Goal: Use online tool/utility: Use online tool/utility

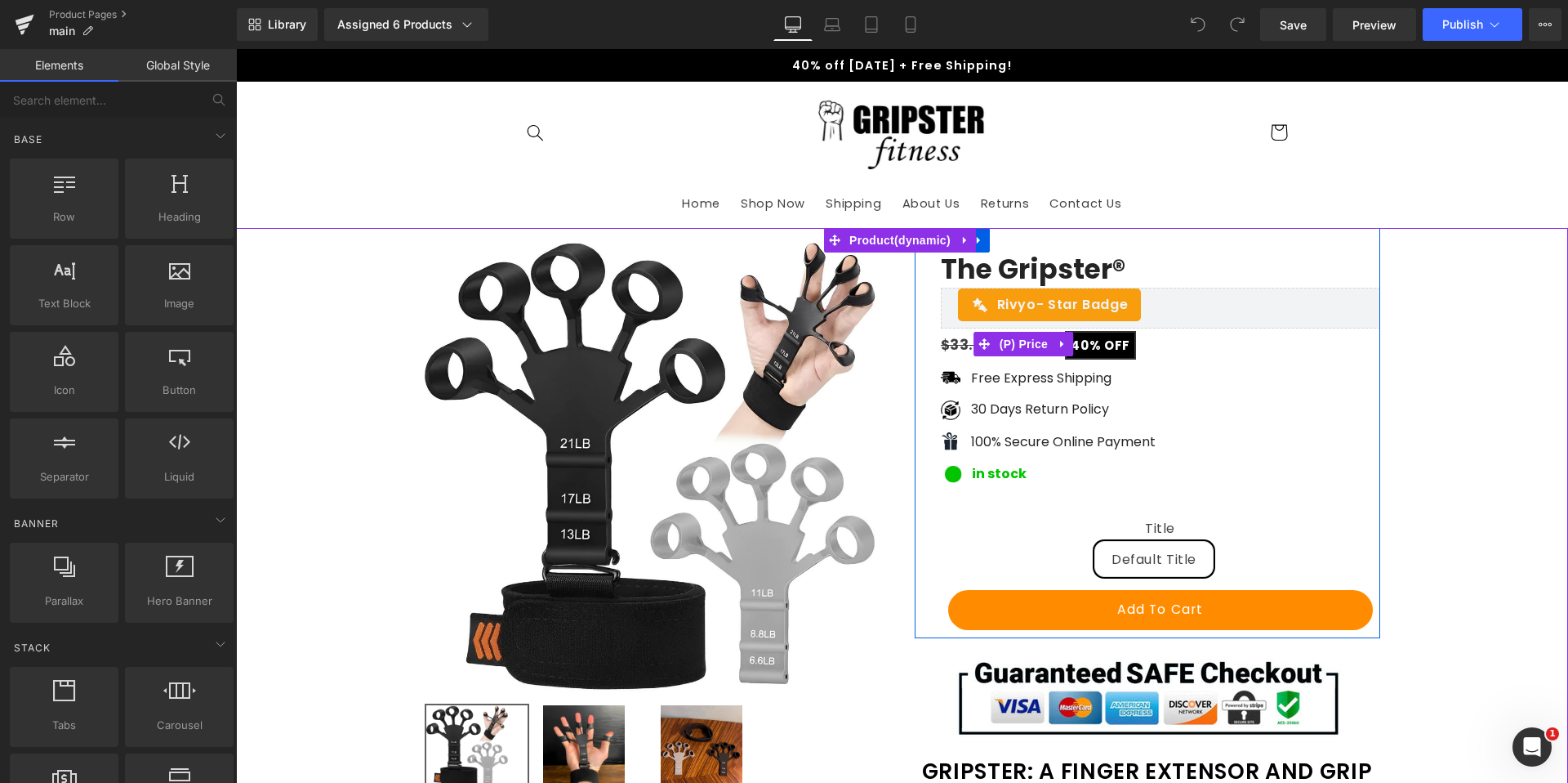
drag, startPoint x: 1031, startPoint y: 343, endPoint x: 876, endPoint y: 323, distance: 156.3
click at [1031, 343] on span "(P) Price" at bounding box center [1024, 344] width 57 height 25
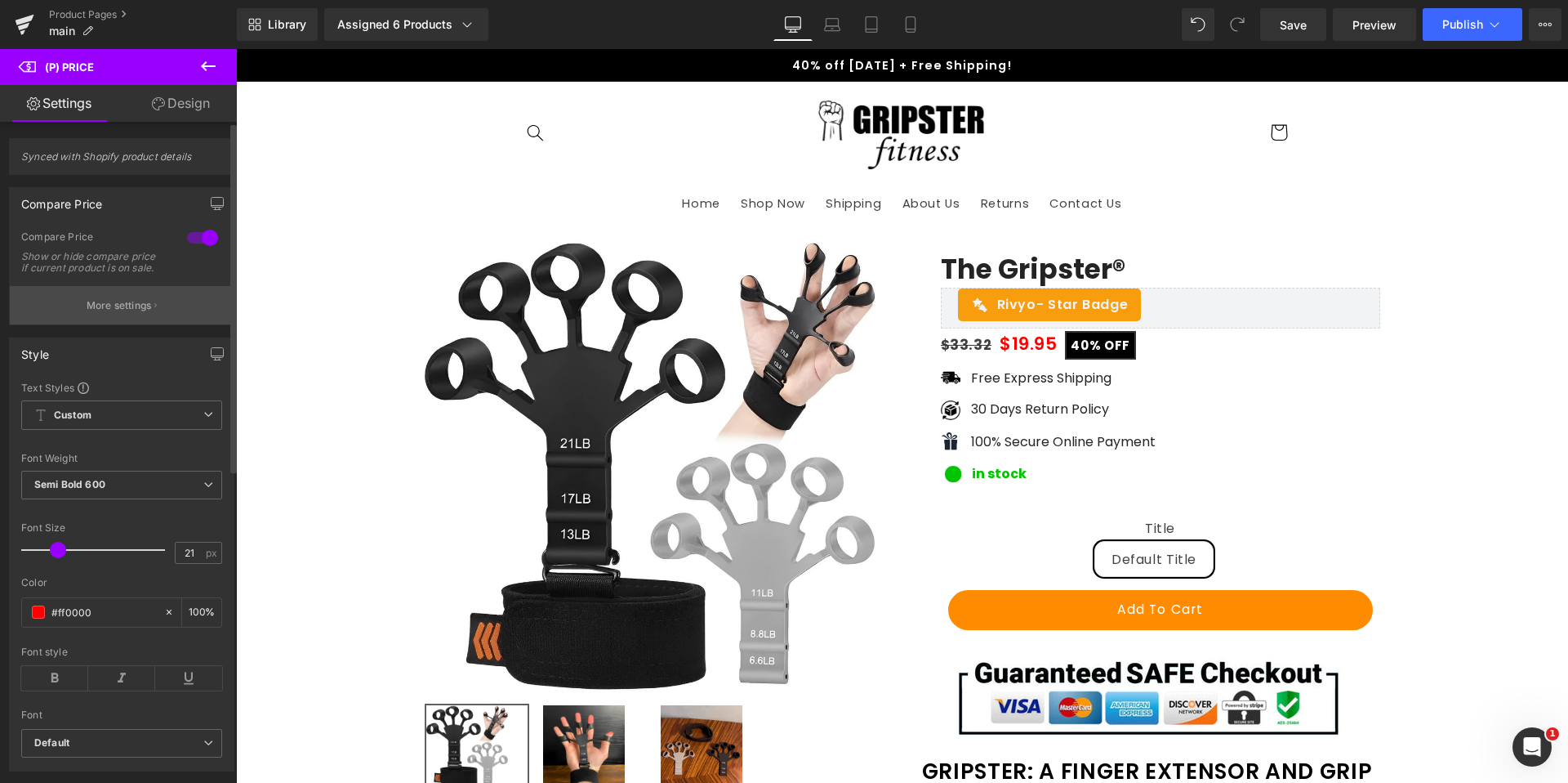
click at [45, 320] on button "More settings" at bounding box center [122, 305] width 224 height 38
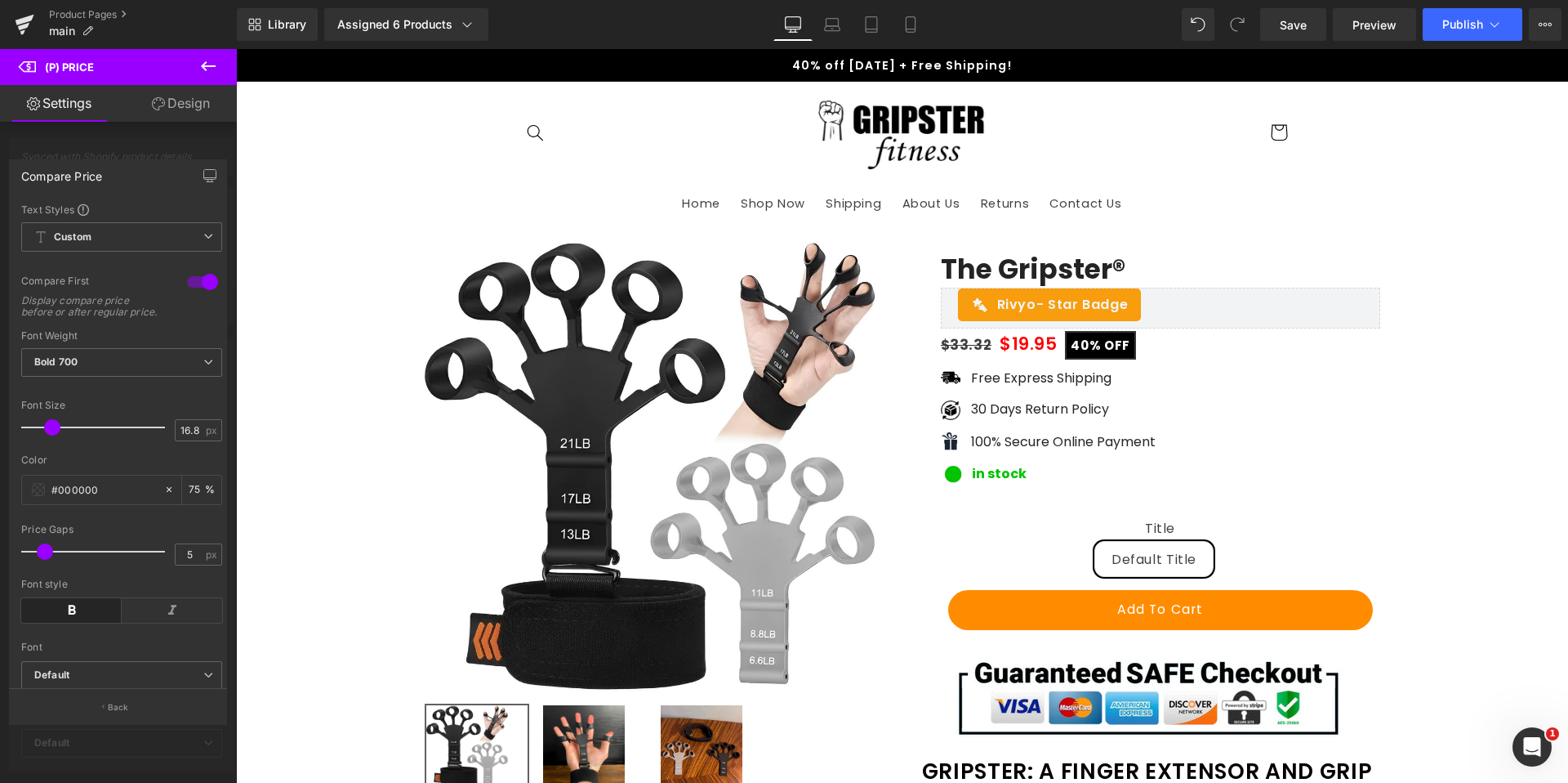
click at [9, 327] on div "Compare Price Text Styles Custom Custom Setup Global Style Custom Setup Global …" at bounding box center [117, 424] width 218 height 530
click at [913, 24] on icon at bounding box center [911, 25] width 17 height 17
type input "100"
type input "15.75"
type input "75"
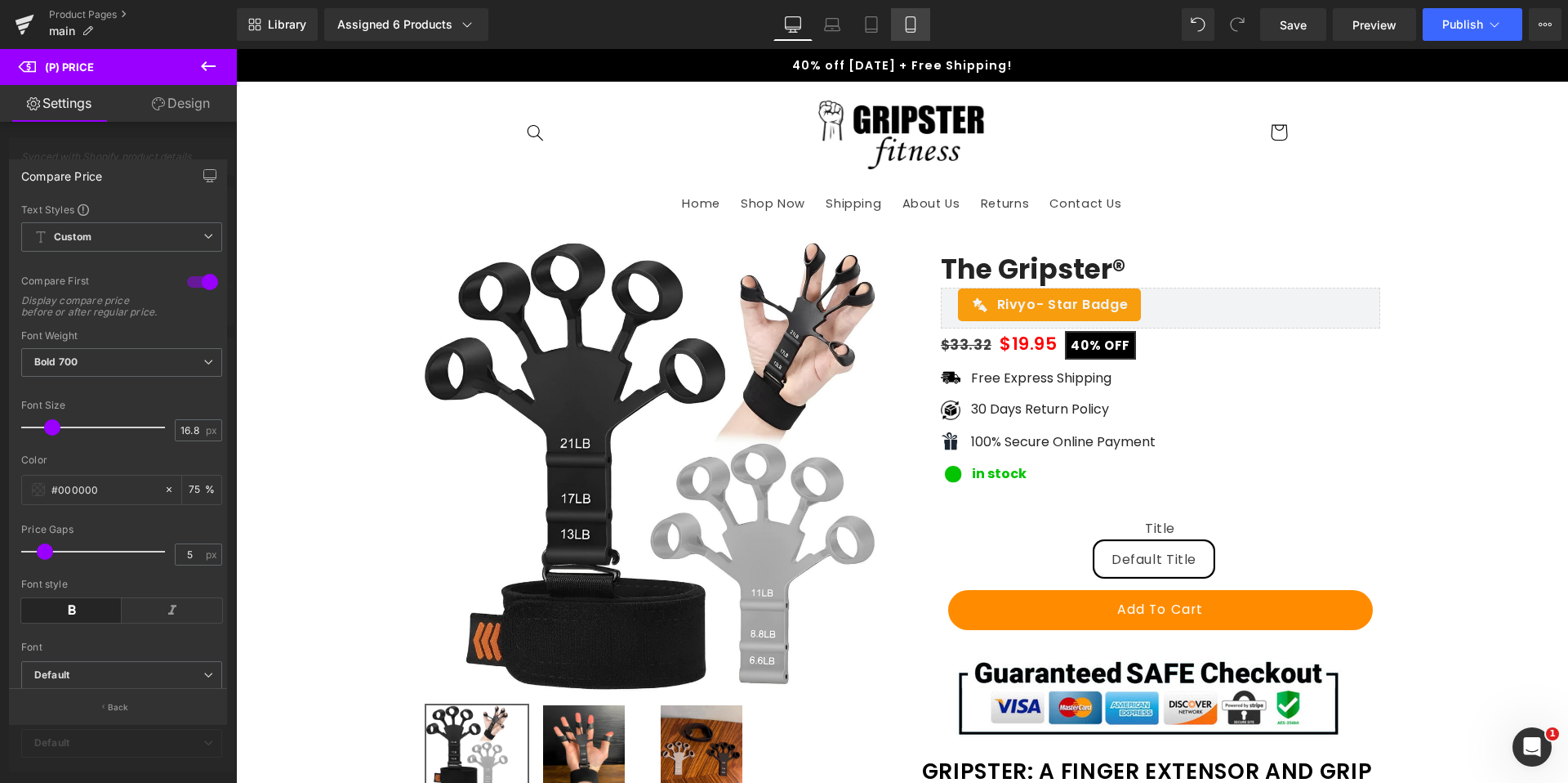
type input "75"
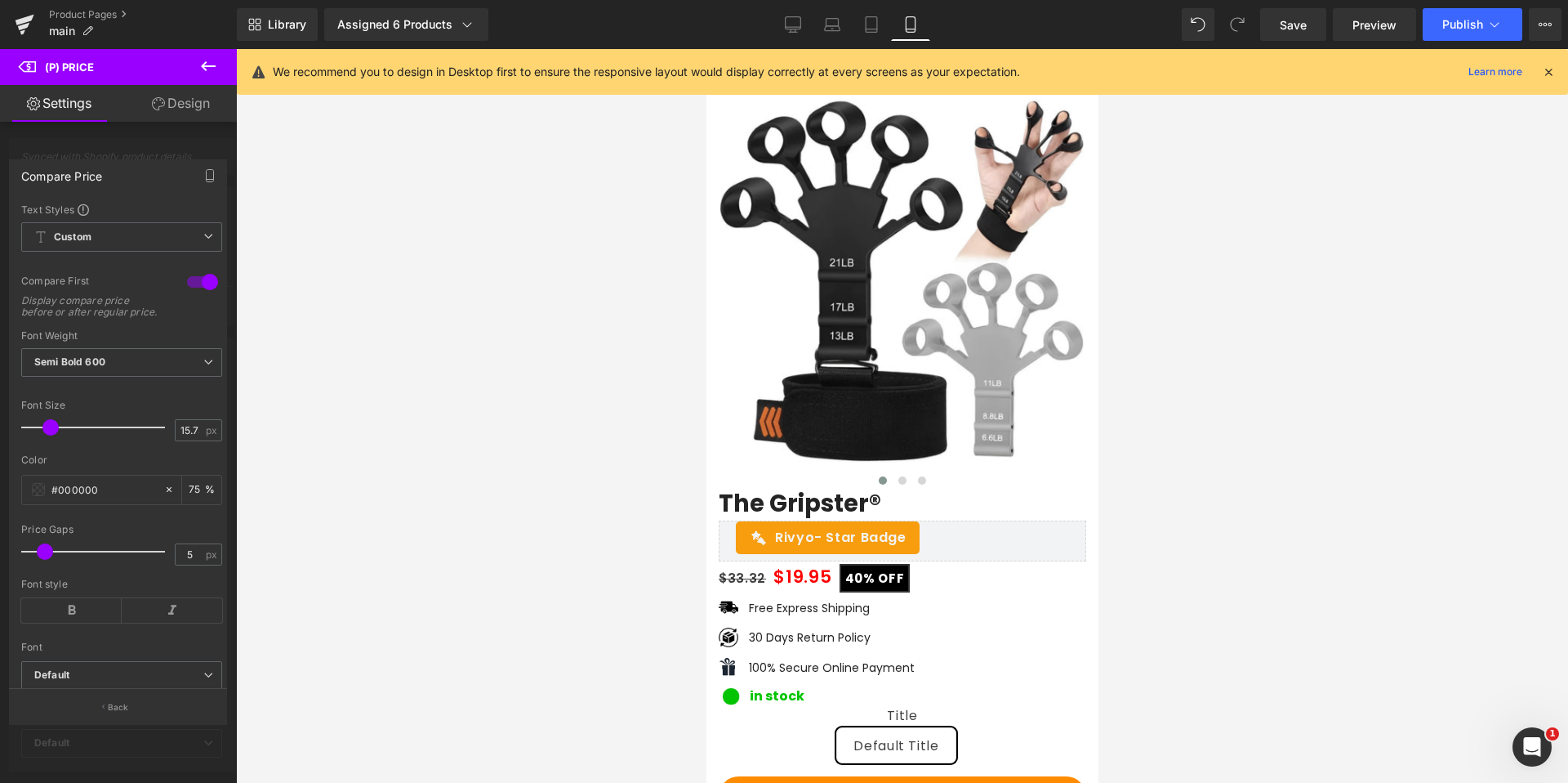
scroll to position [245, 0]
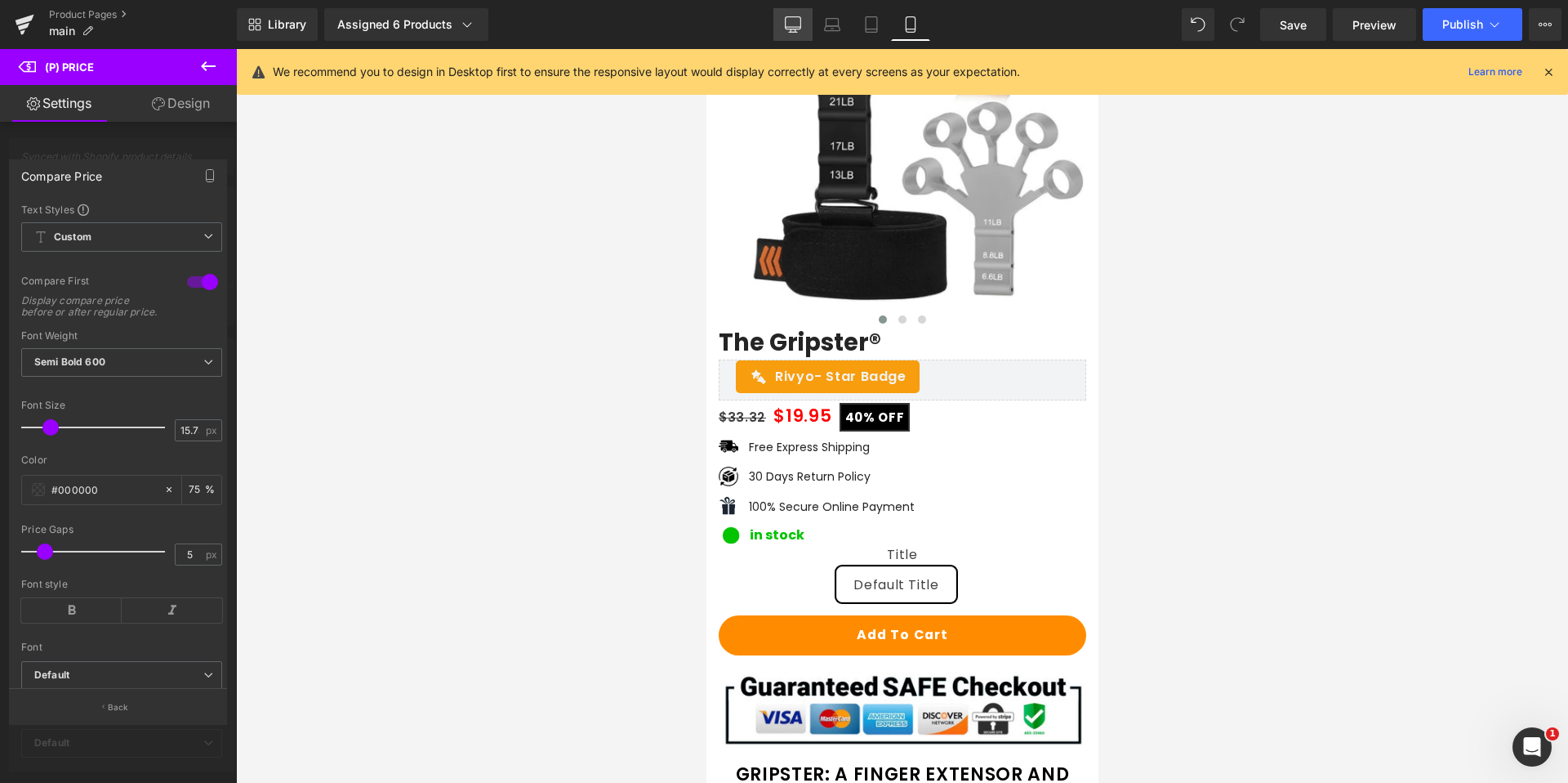
click at [783, 14] on link "Desktop" at bounding box center [792, 24] width 39 height 33
type input "100"
type input "16.8"
type input "75"
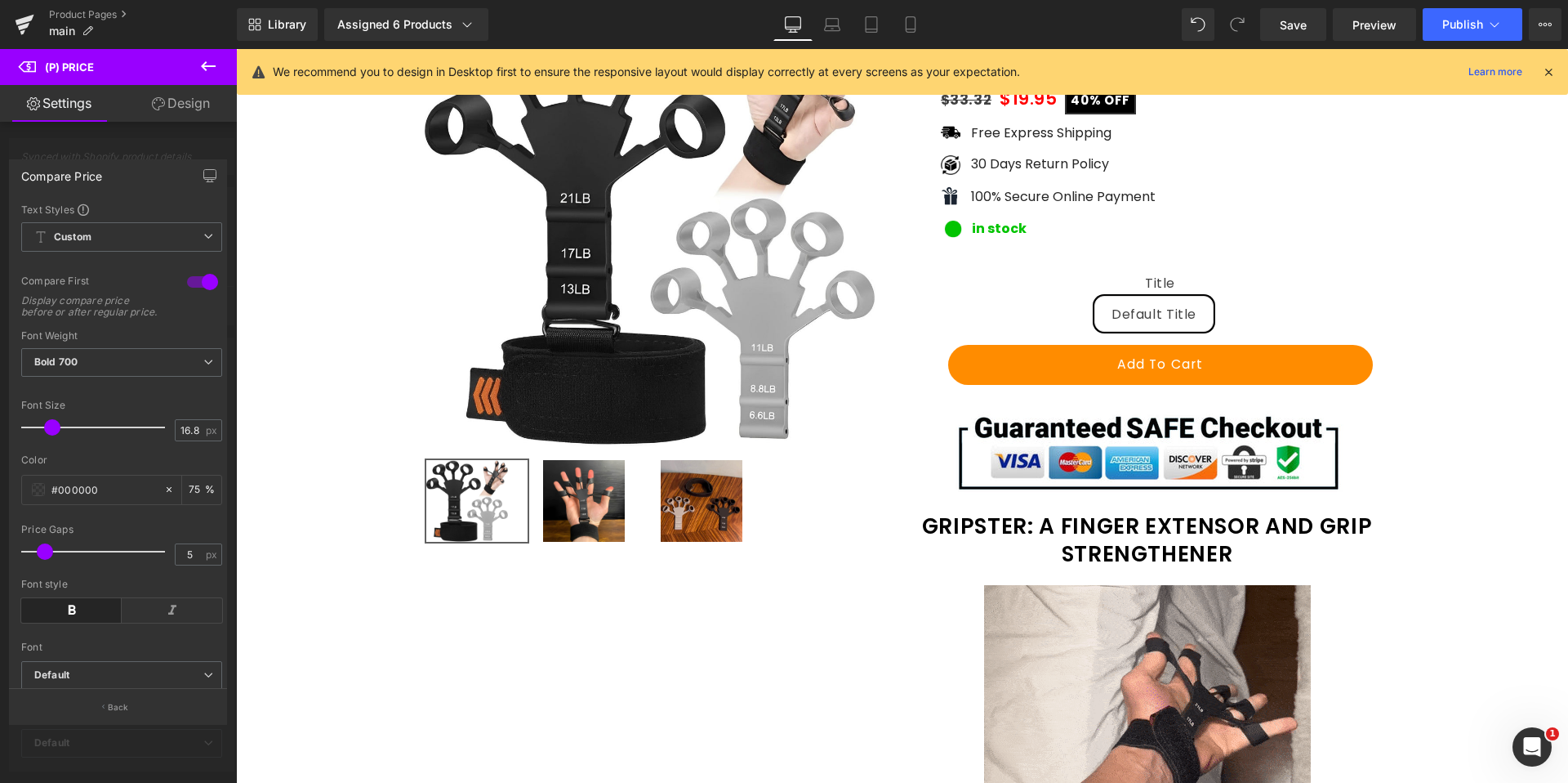
scroll to position [0, 0]
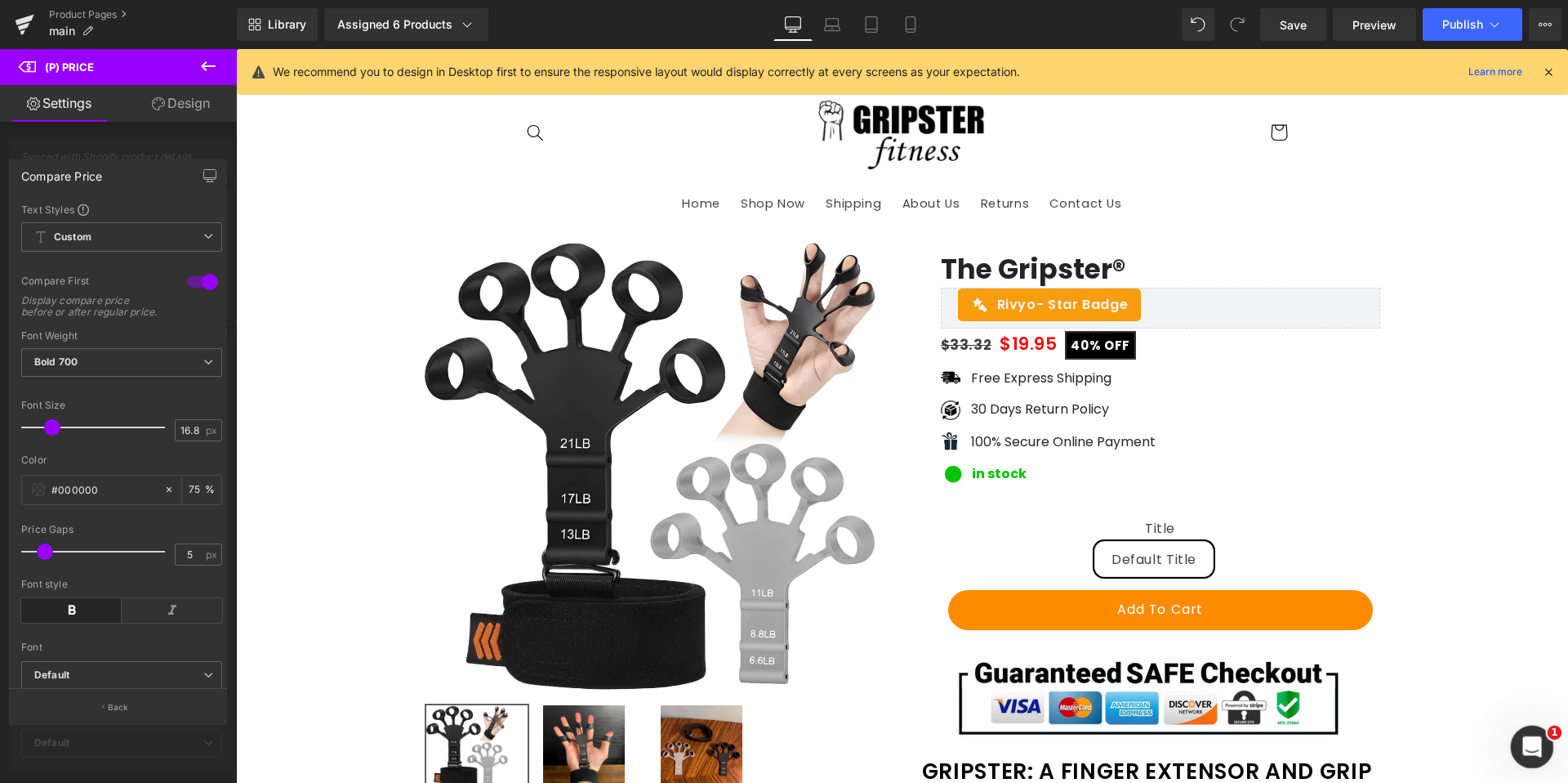
drag, startPoint x: 1520, startPoint y: 735, endPoint x: 3031, endPoint y: 1453, distance: 1672.9
click at [1519, 734] on div "Open Intercom Messenger" at bounding box center [1529, 744] width 54 height 54
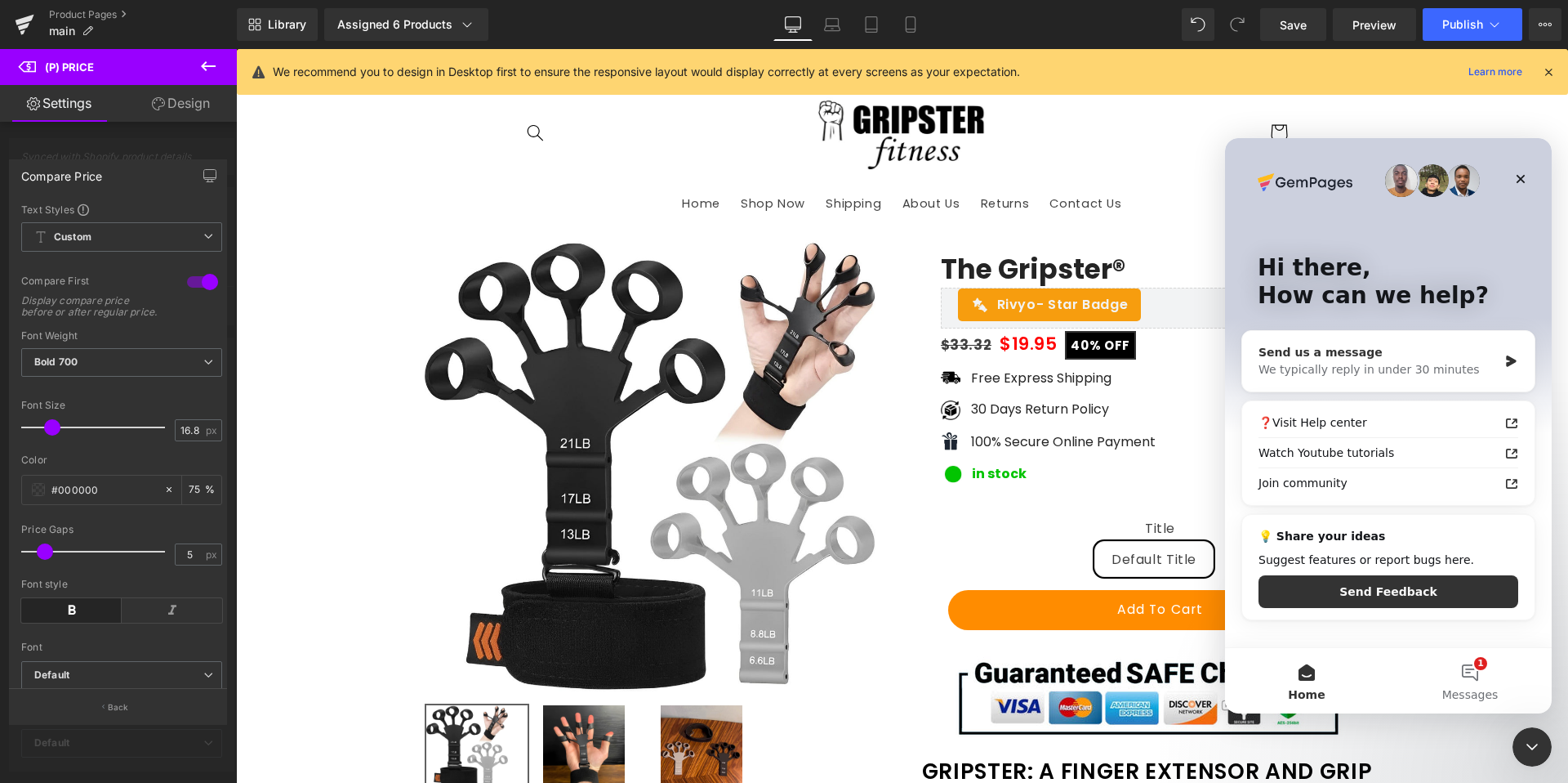
click at [1398, 372] on div "We typically reply in under 30 minutes" at bounding box center [1377, 369] width 239 height 17
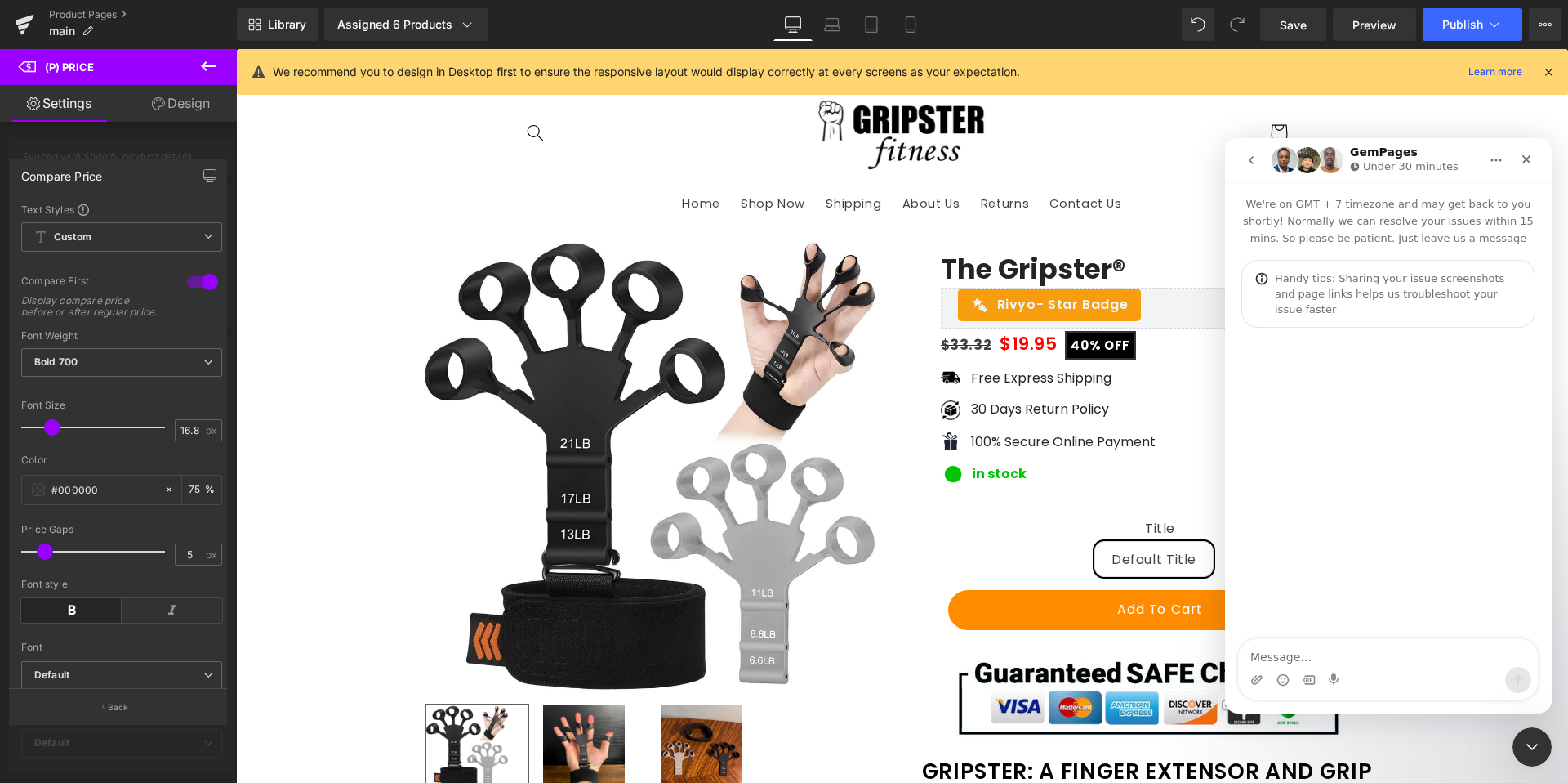
click at [1249, 166] on icon "go back" at bounding box center [1250, 160] width 13 height 13
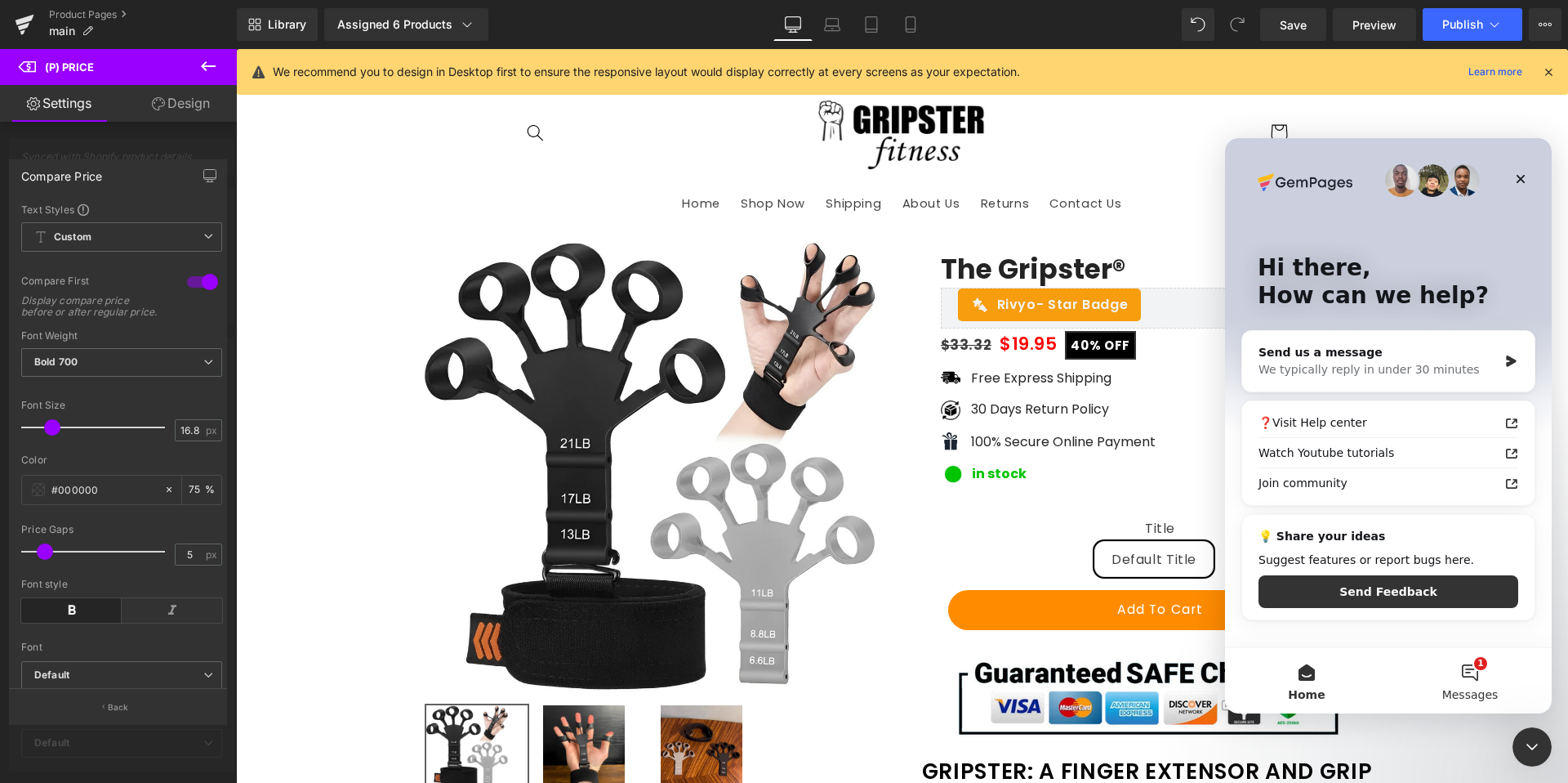
click at [1485, 677] on button "1 Messages" at bounding box center [1469, 681] width 163 height 65
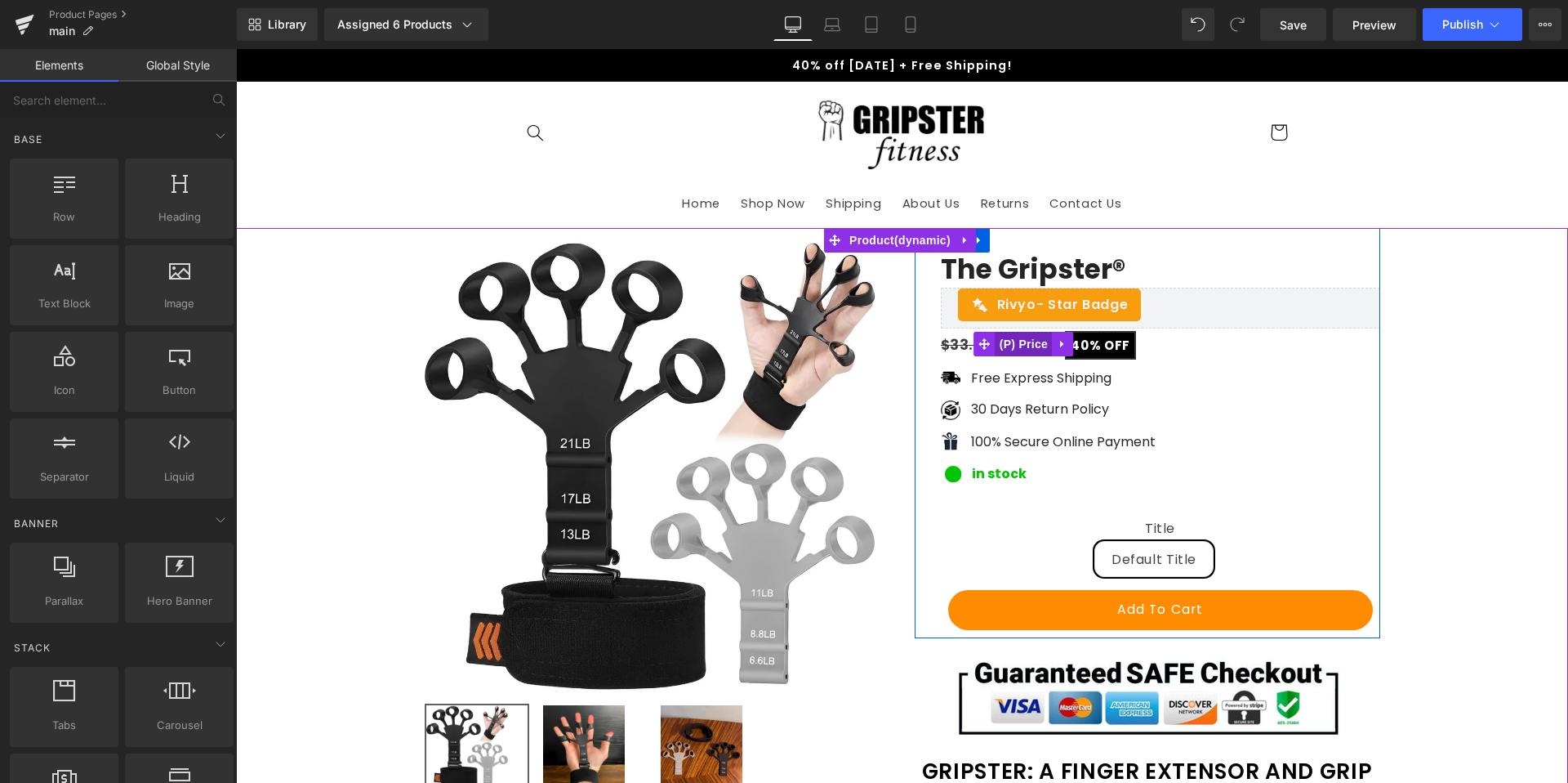
click at [1037, 344] on span "(P) Price" at bounding box center [1024, 344] width 57 height 25
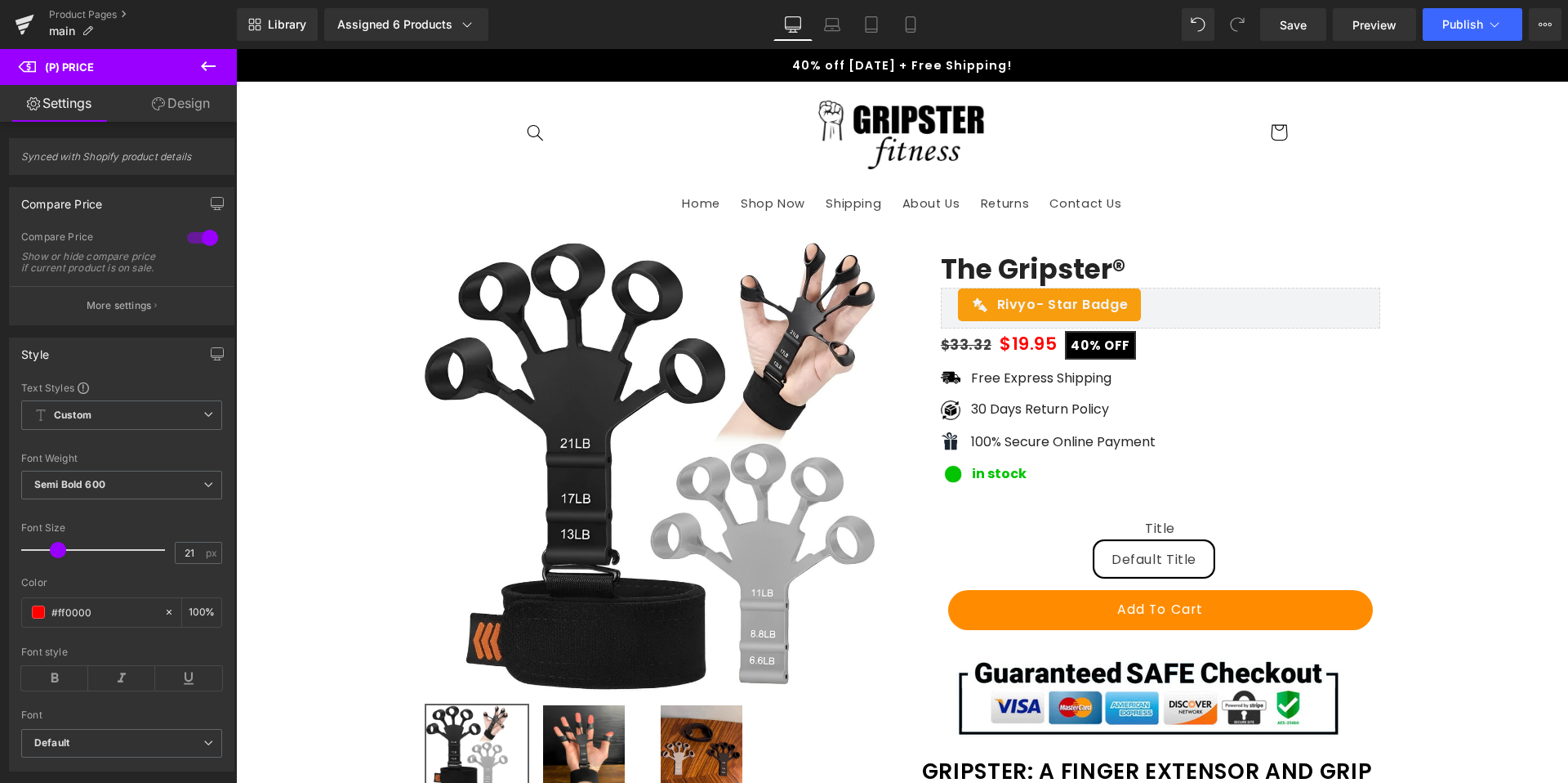
click at [176, 106] on link "Design" at bounding box center [181, 103] width 118 height 37
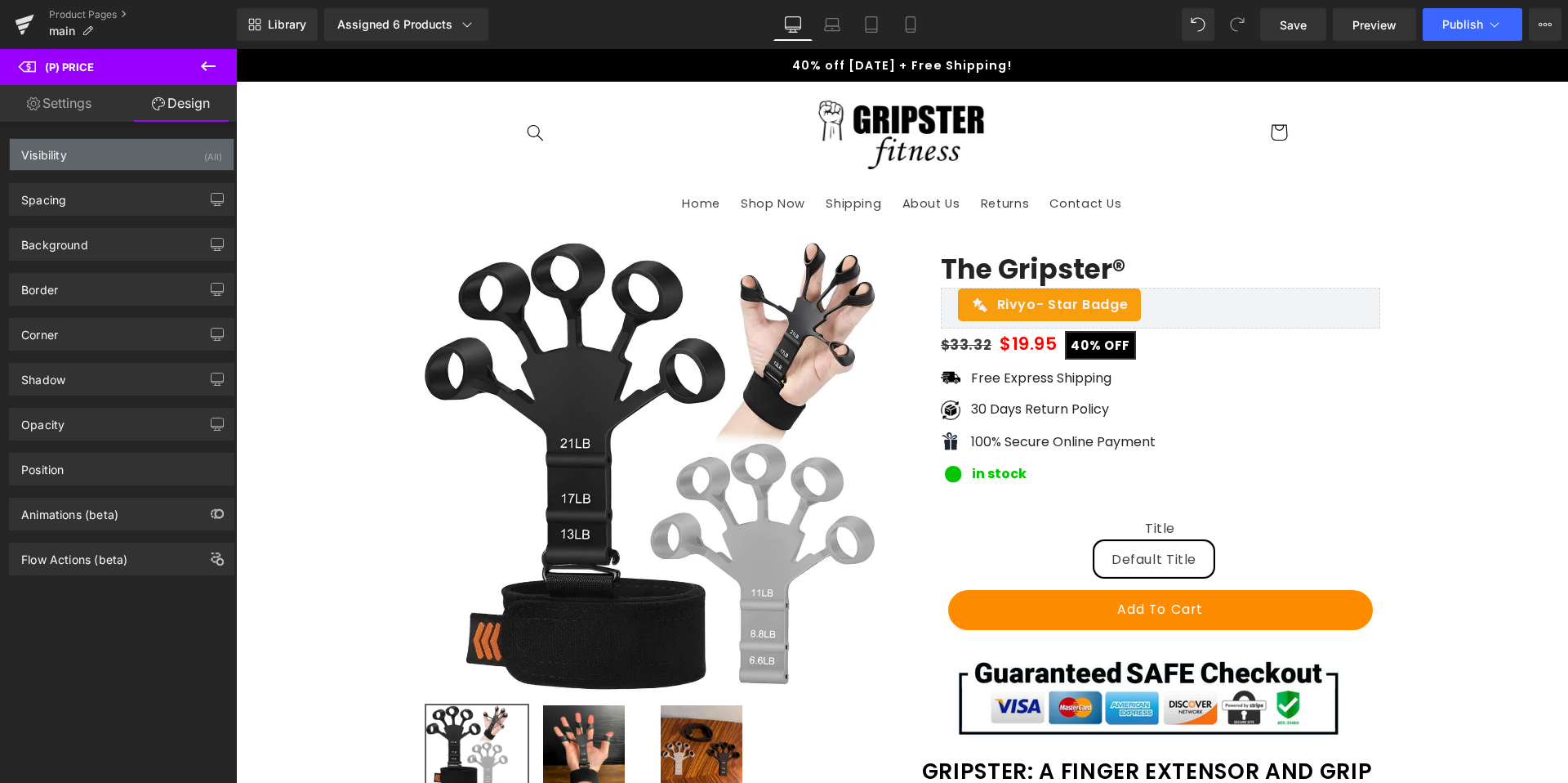
click at [121, 160] on div "Visibility (All)" at bounding box center [122, 154] width 224 height 31
